Goal: Information Seeking & Learning: Learn about a topic

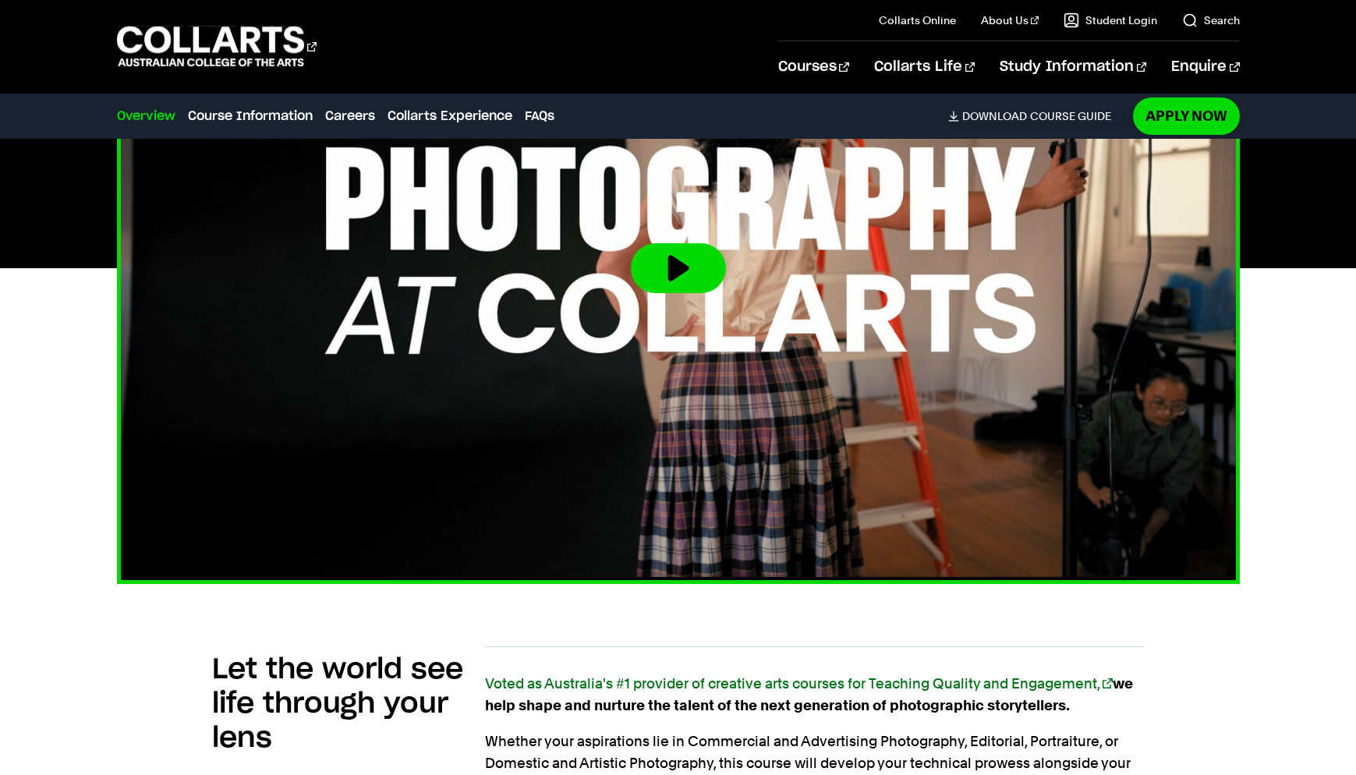
scroll to position [282, 0]
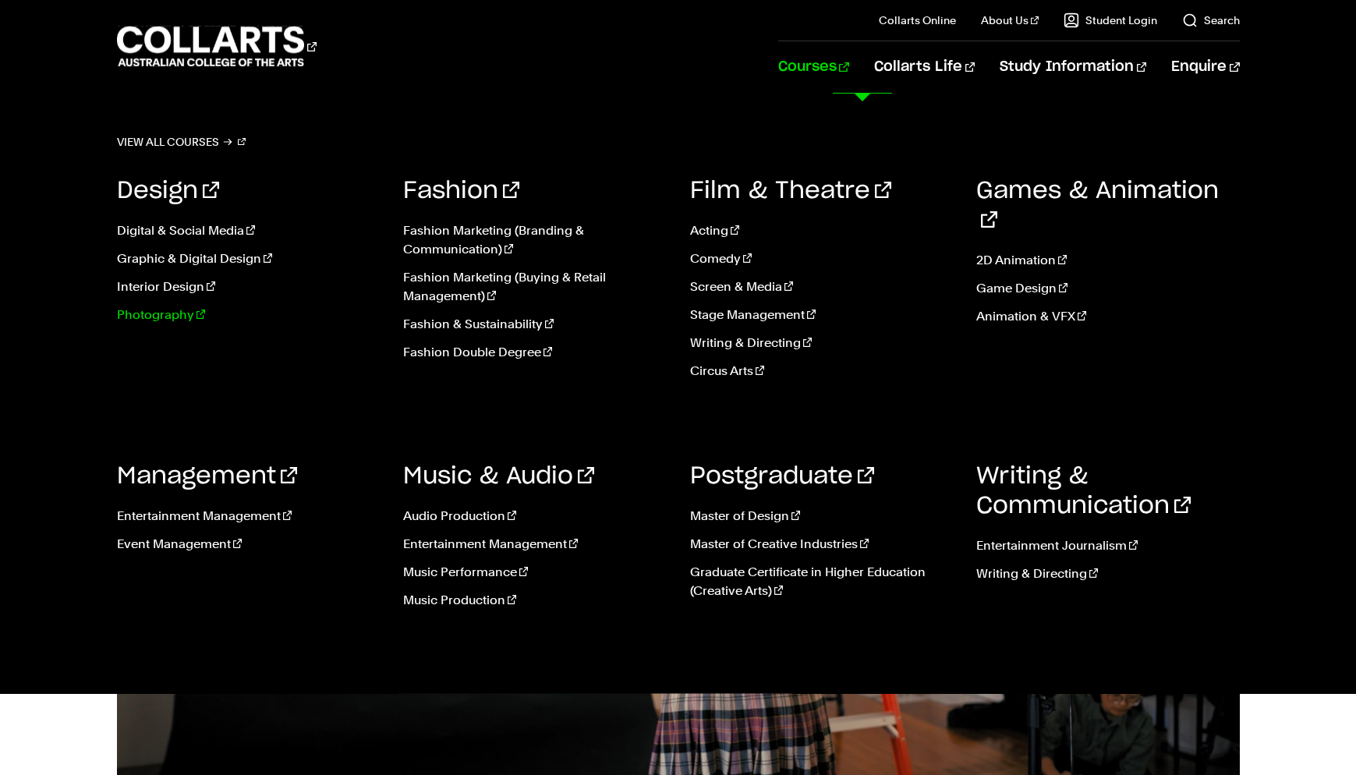
click at [156, 308] on link "Photography" at bounding box center [249, 315] width 264 height 19
click at [158, 315] on link "Photography" at bounding box center [249, 315] width 264 height 19
click at [129, 313] on link "Photography" at bounding box center [249, 315] width 264 height 19
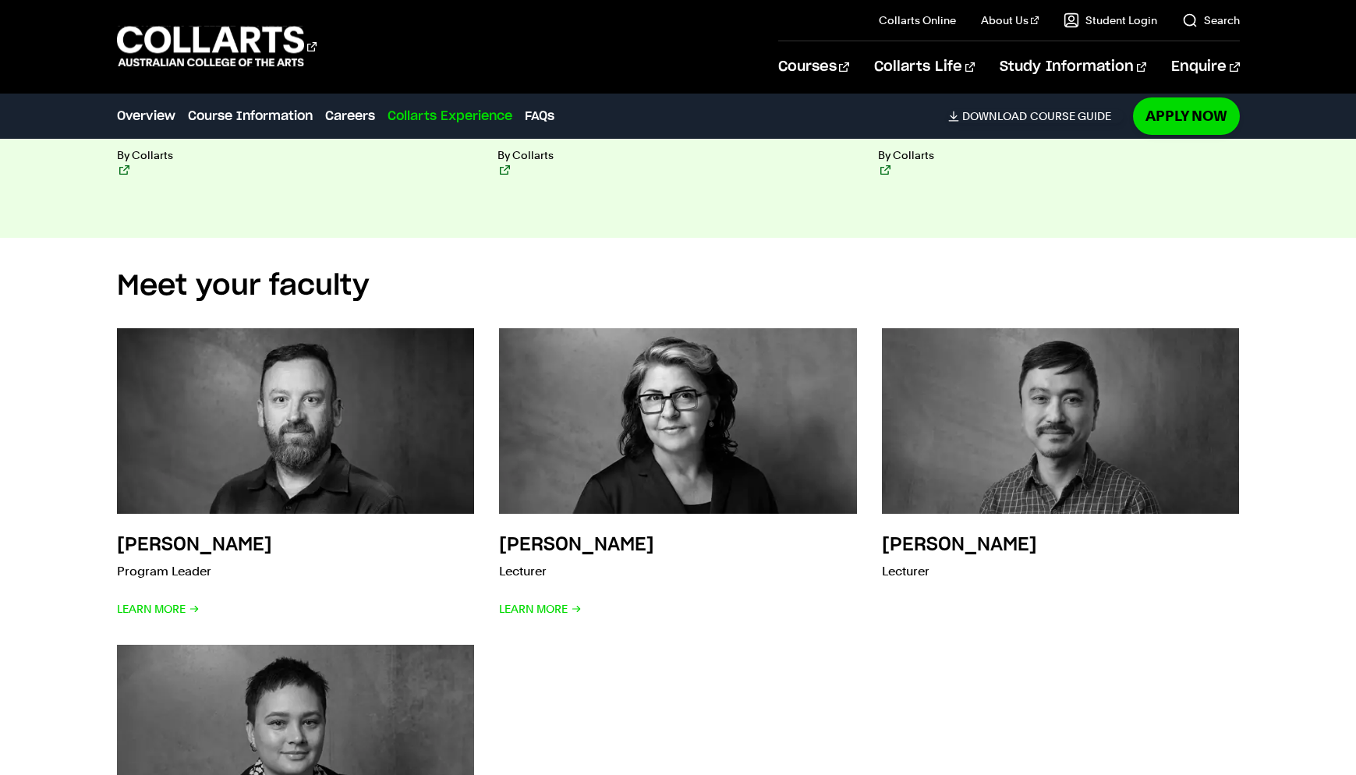
scroll to position [4651, 0]
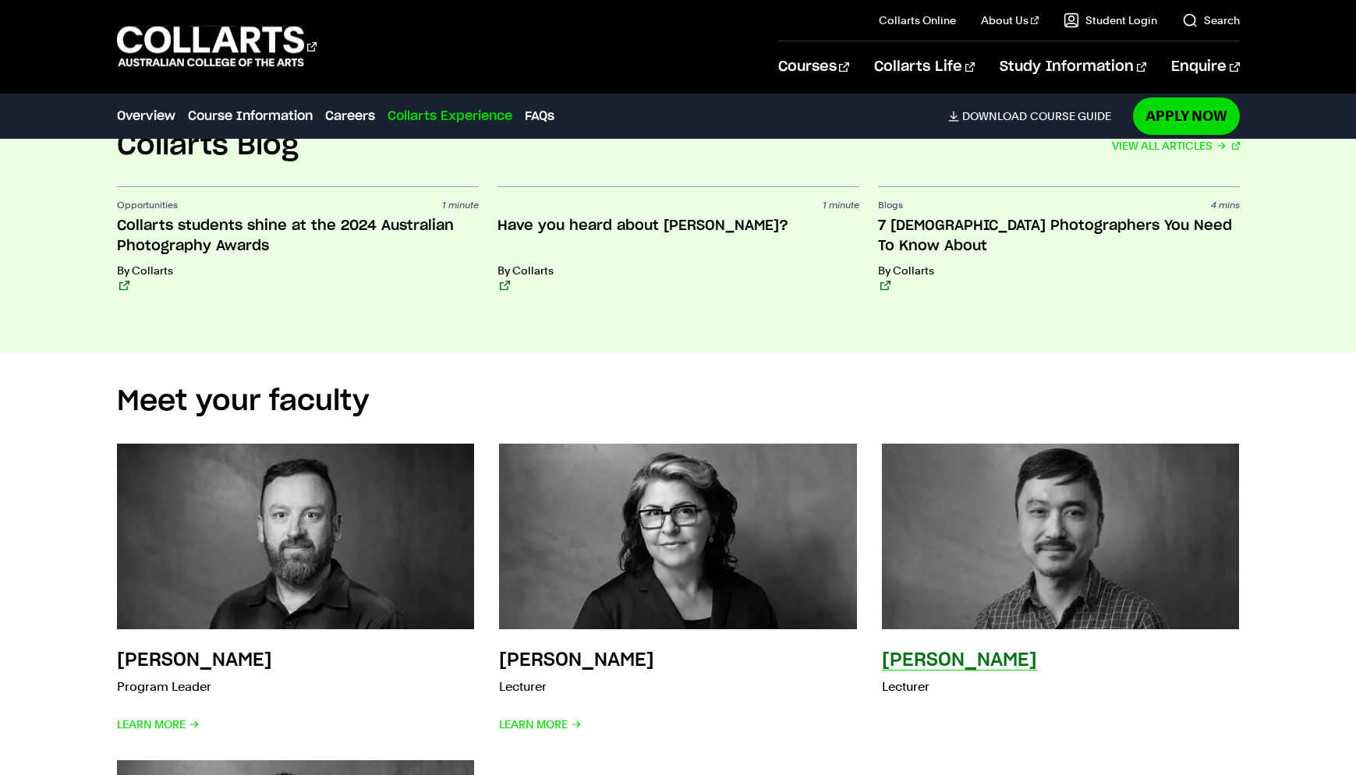
click at [971, 545] on img at bounding box center [1061, 536] width 394 height 204
